Goal: Task Accomplishment & Management: Use online tool/utility

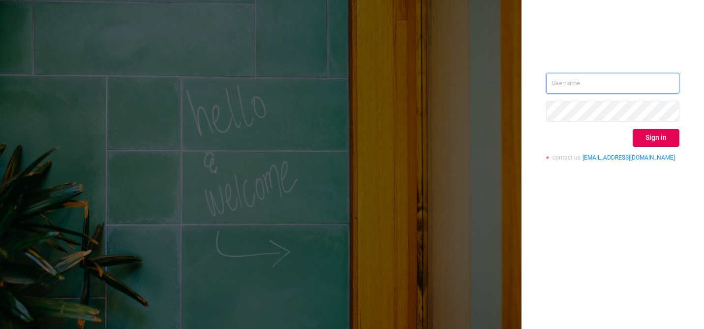
click at [564, 85] on input "text" at bounding box center [612, 83] width 133 height 21
type input "[PERSON_NAME][EMAIL_ADDRESS][DOMAIN_NAME]"
click at [666, 135] on button "Sign in" at bounding box center [656, 138] width 47 height 18
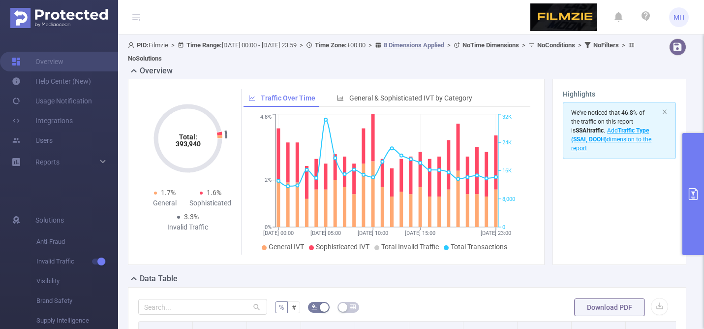
click at [692, 162] on button "primary" at bounding box center [693, 194] width 22 height 122
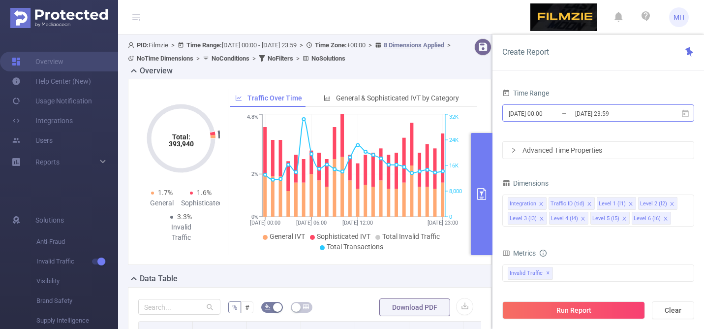
click at [536, 111] on input "[DATE] 00:00" at bounding box center [548, 113] width 80 height 13
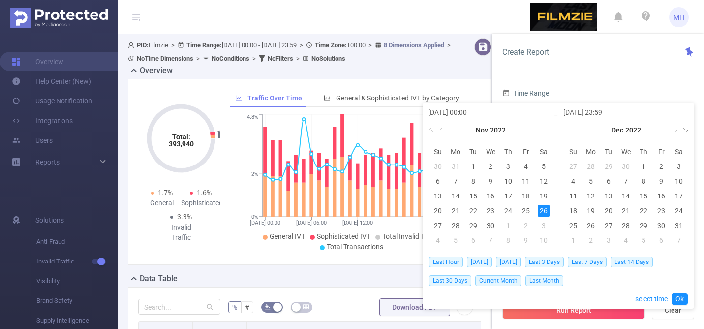
click at [685, 130] on link at bounding box center [683, 130] width 13 height 20
click at [576, 128] on link at bounding box center [577, 130] width 9 height 20
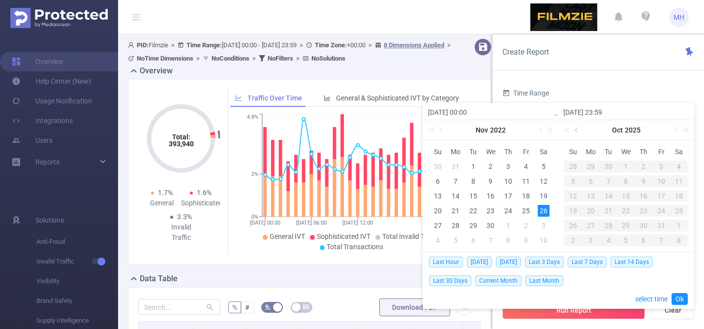
click at [576, 128] on link at bounding box center [577, 130] width 9 height 20
click at [639, 167] on div "4" at bounding box center [643, 166] width 12 height 12
click at [666, 167] on div "5" at bounding box center [661, 166] width 12 height 12
type input "[DATE] 00:00"
type input "[DATE] 23:59"
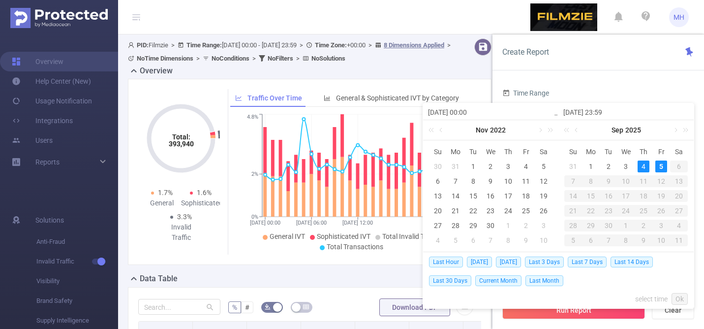
type input "[DATE] 00:00"
type input "[DATE] 23:59"
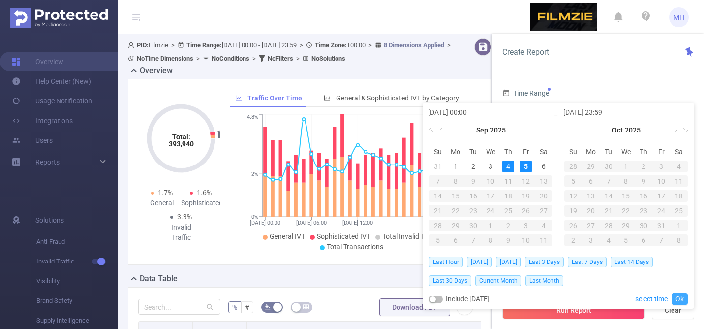
click at [679, 300] on link "Ok" at bounding box center [679, 299] width 16 height 12
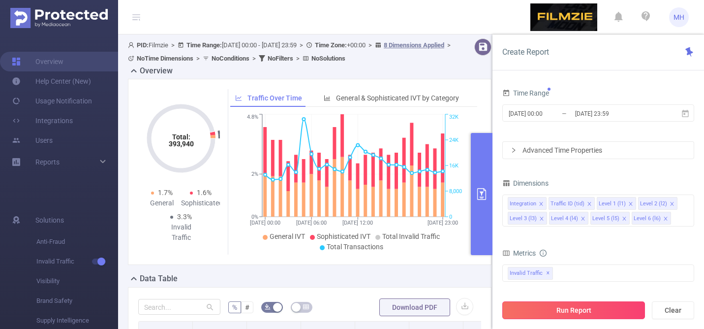
click at [574, 310] on button "Run Report" at bounding box center [573, 310] width 143 height 18
